Goal: Task Accomplishment & Management: Complete application form

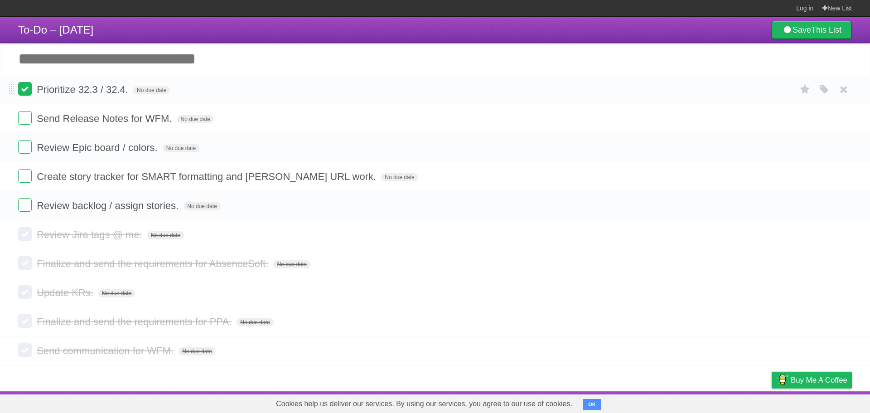
click at [29, 92] on label at bounding box center [25, 89] width 14 height 14
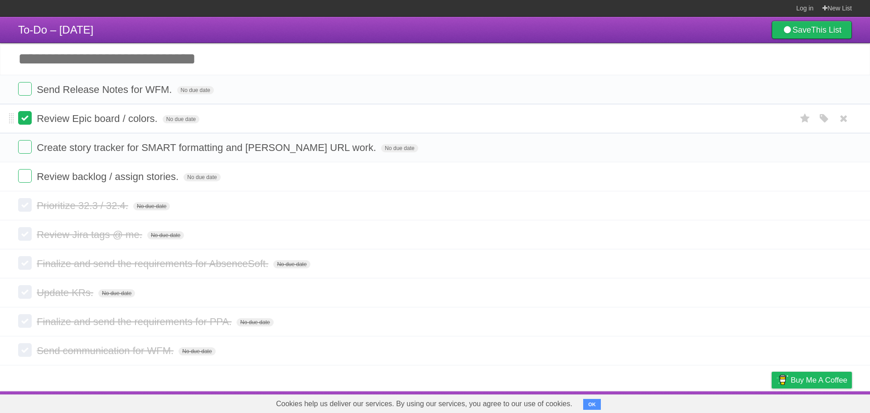
click at [21, 116] on label at bounding box center [25, 118] width 14 height 14
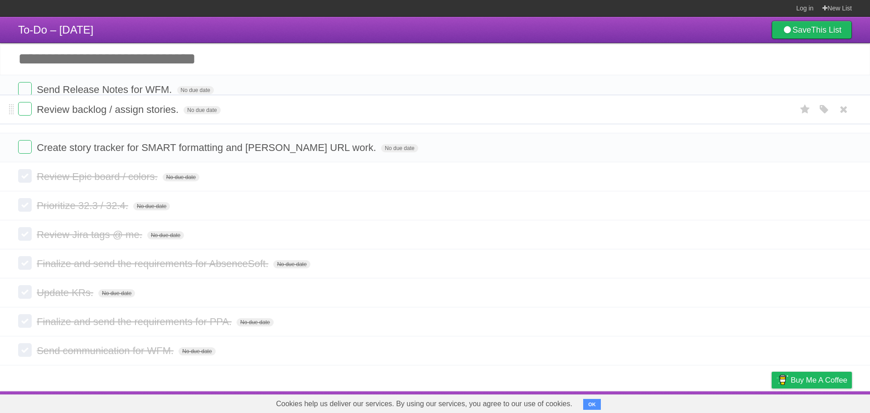
drag, startPoint x: 11, startPoint y: 149, endPoint x: 6, endPoint y: 116, distance: 33.9
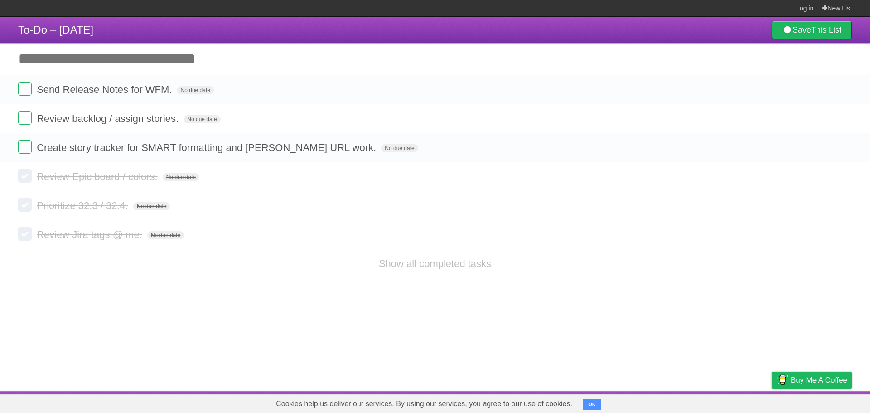
click at [592, 402] on button "OK" at bounding box center [592, 404] width 18 height 11
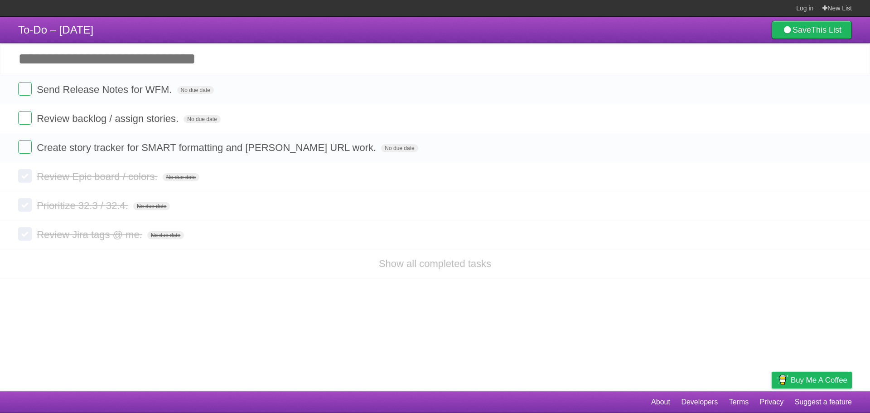
click at [679, 399] on nav "About Developers Terms Privacy Suggest a feature" at bounding box center [747, 401] width 210 height 17
click at [664, 400] on link "About" at bounding box center [660, 401] width 19 height 17
click at [234, 59] on input "Add another task" at bounding box center [435, 59] width 870 height 32
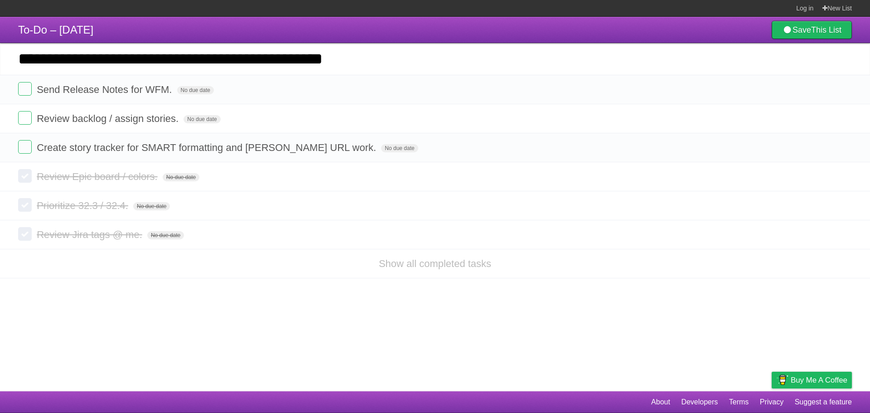
type input "**********"
click input "*********" at bounding box center [0, 0] width 0 height 0
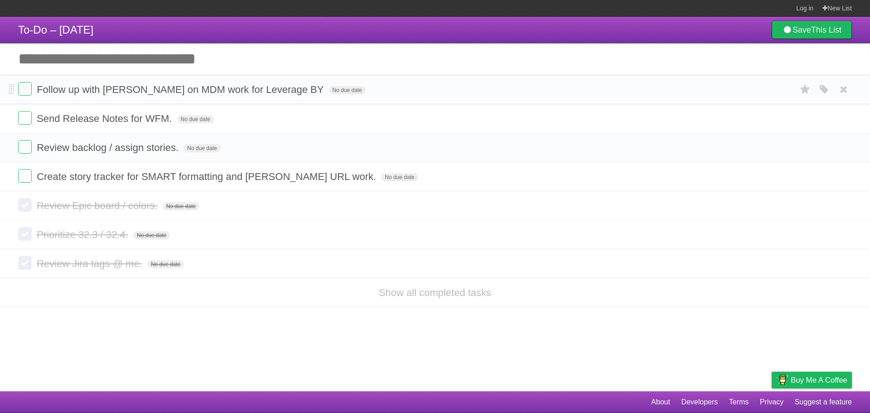
click at [7, 84] on li "Follow up with [PERSON_NAME] on MDM work for Leverage BY No due date White Red …" at bounding box center [435, 89] width 870 height 29
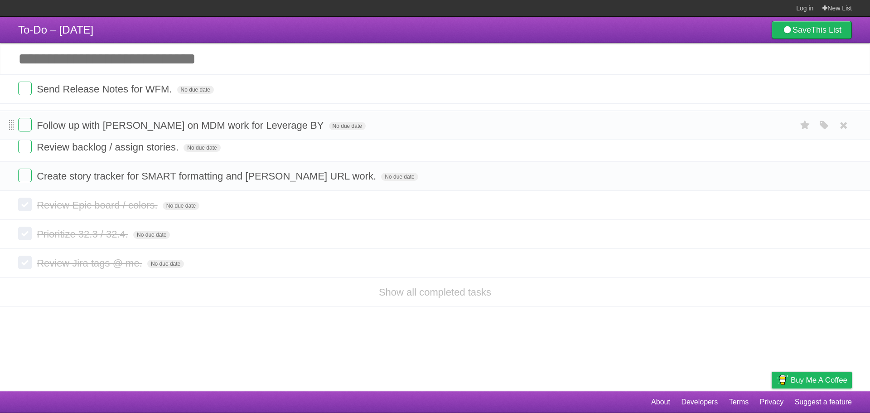
drag, startPoint x: 11, startPoint y: 87, endPoint x: 10, endPoint y: 122, distance: 34.9
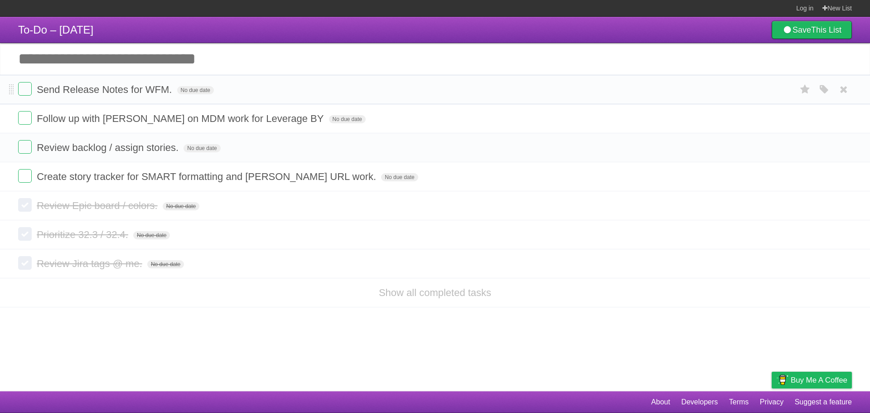
click at [18, 91] on li "Send Release Notes for WFM. No due date White Red Blue Green Purple Orange" at bounding box center [435, 89] width 870 height 29
click at [24, 91] on label at bounding box center [25, 89] width 14 height 14
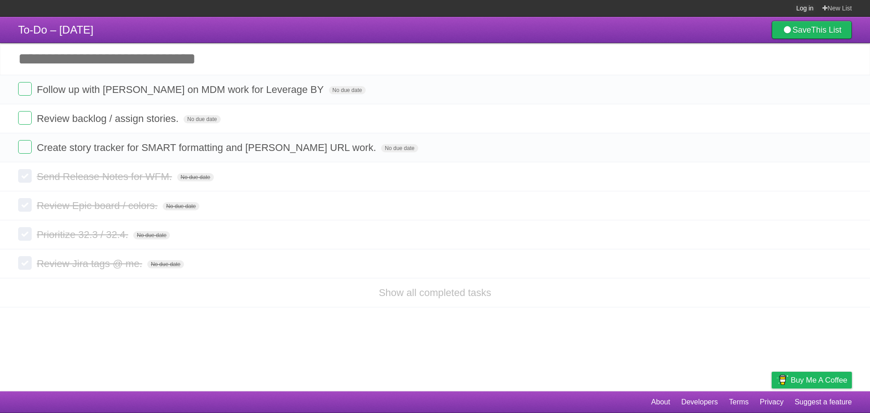
click at [798, 8] on link "Log in" at bounding box center [804, 8] width 17 height 16
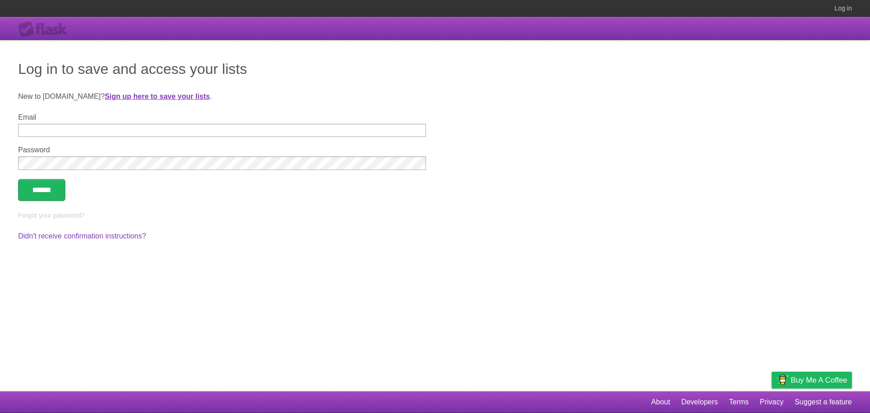
click at [122, 98] on strong "Sign up here to save your lists" at bounding box center [157, 96] width 105 height 8
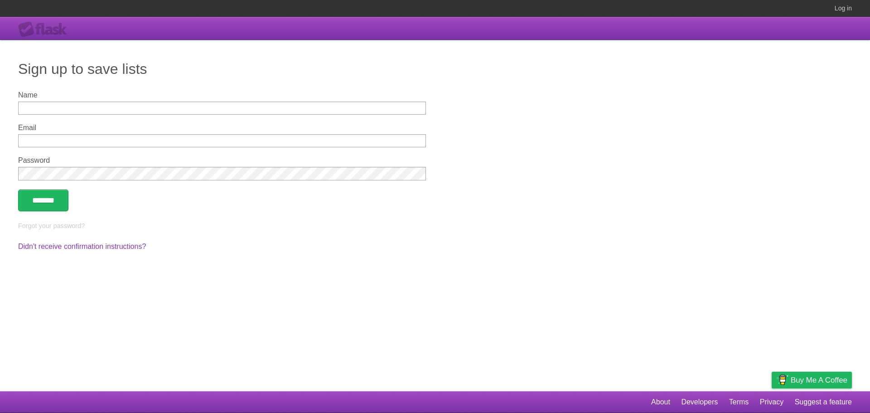
click at [74, 111] on input "Name" at bounding box center [222, 107] width 408 height 13
type input "******"
type input "**********"
click at [48, 205] on input "*******" at bounding box center [43, 200] width 50 height 22
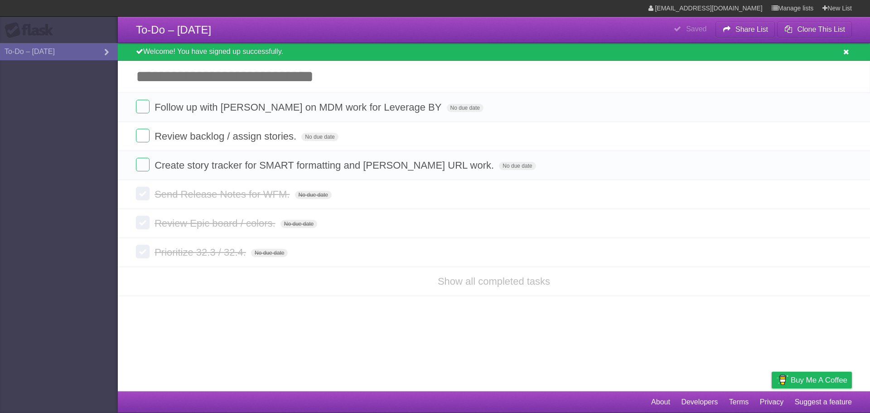
click at [848, 52] on icon at bounding box center [846, 52] width 6 height 8
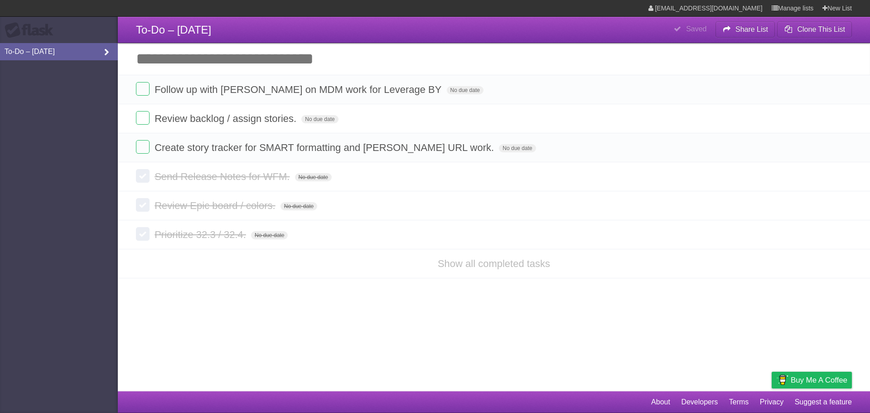
click at [84, 53] on link "To-Do – [DATE]" at bounding box center [59, 51] width 118 height 17
click at [106, 54] on icon at bounding box center [107, 53] width 14 height 10
click at [107, 51] on icon at bounding box center [107, 53] width 14 height 10
drag, startPoint x: 532, startPoint y: 274, endPoint x: 519, endPoint y: 264, distance: 16.1
click at [519, 264] on link "Show all completed tasks" at bounding box center [494, 263] width 112 height 11
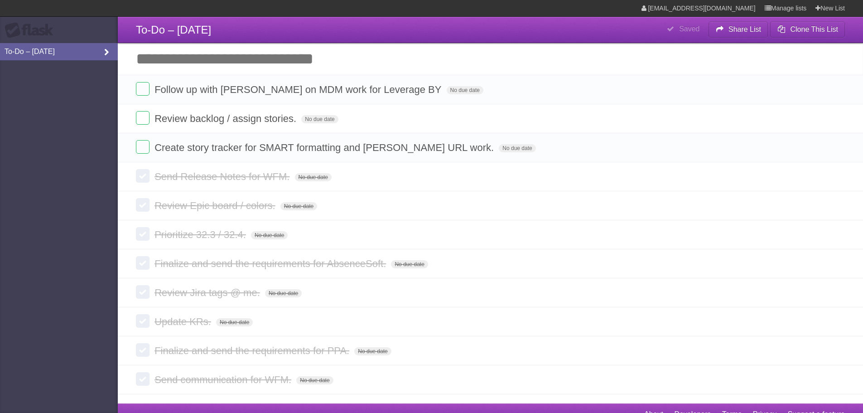
click at [61, 55] on link "To-Do – [DATE]" at bounding box center [59, 51] width 118 height 17
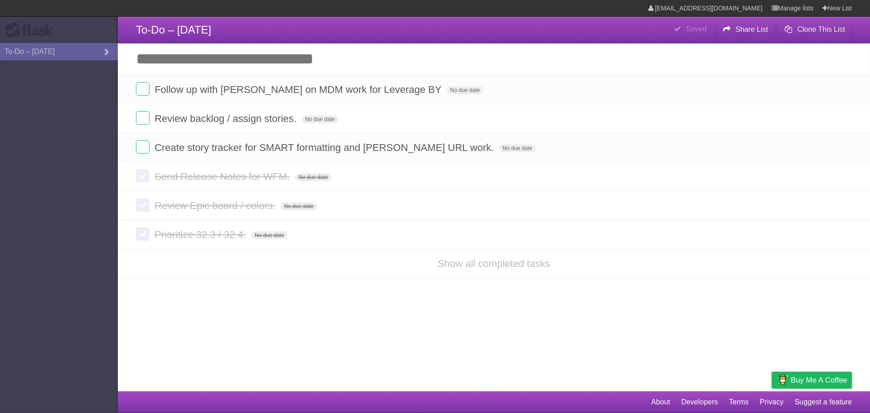
drag, startPoint x: 75, startPoint y: 55, endPoint x: 71, endPoint y: 95, distance: 40.0
click at [39, 120] on aside "Flask To-Do – [DATE]" at bounding box center [59, 206] width 118 height 413
click at [263, 345] on article "**********" at bounding box center [435, 195] width 870 height 391
drag, startPoint x: 542, startPoint y: 153, endPoint x: 60, endPoint y: 193, distance: 483.6
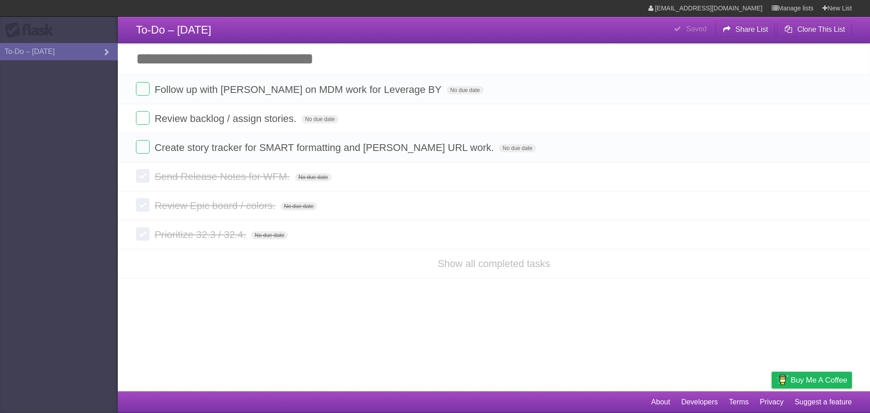
click at [60, 193] on aside "Flask To-Do – [DATE]" at bounding box center [59, 206] width 118 height 413
click at [823, 403] on link "Suggest a feature" at bounding box center [822, 401] width 57 height 17
